Goal: Navigation & Orientation: Go to known website

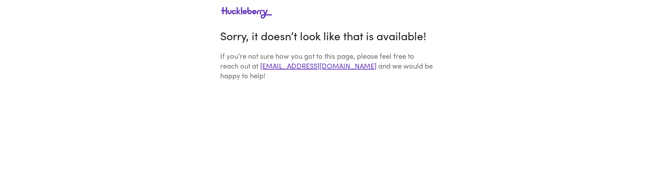
click at [430, 98] on html "Sorry, it doesn’t look like that is available! If you’re not sure how you got t…" at bounding box center [326, 49] width 653 height 98
click at [376, 98] on html "Sorry, it doesn’t look like that is available! If you’re not sure how you got t…" at bounding box center [326, 49] width 653 height 98
click at [430, 98] on html "Sorry, it doesn’t look like that is available! If you’re not sure how you got t…" at bounding box center [326, 49] width 653 height 98
click at [196, 98] on html "Sorry, it doesn’t look like that is available! If you’re not sure how you got t…" at bounding box center [326, 49] width 653 height 98
